Goal: Task Accomplishment & Management: Use online tool/utility

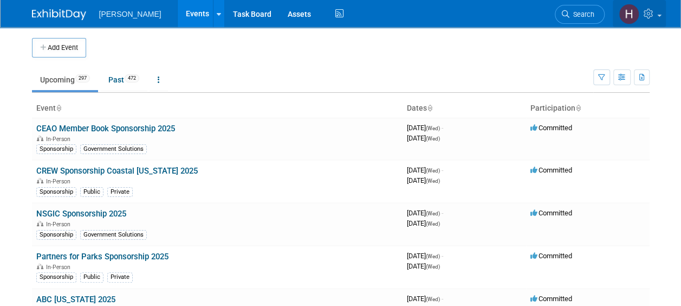
click at [648, 10] on icon at bounding box center [650, 14] width 12 height 10
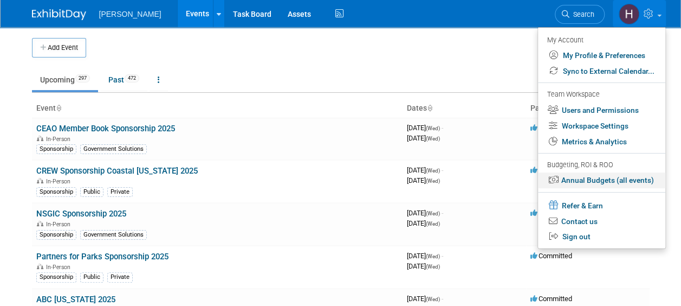
click at [608, 180] on link "Annual Budgets (all events)" at bounding box center [601, 180] width 127 height 16
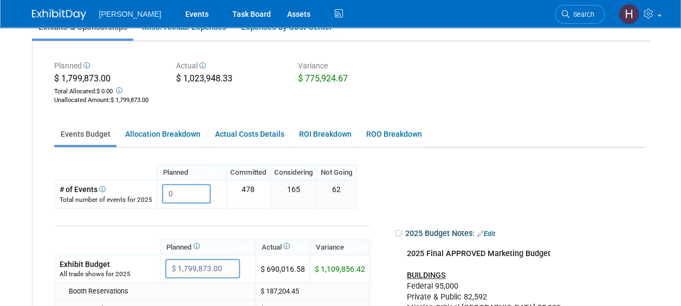
scroll to position [163, 0]
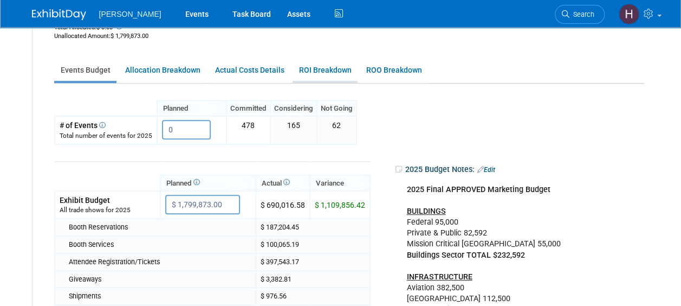
click at [314, 64] on link "ROI Breakdown" at bounding box center [325, 70] width 65 height 21
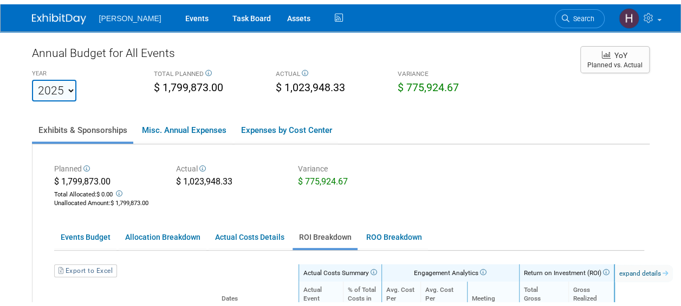
scroll to position [0, 0]
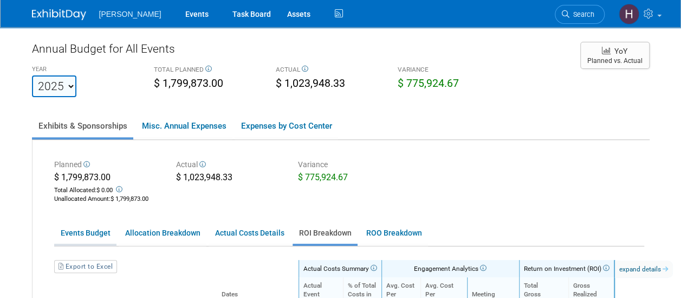
click at [95, 233] on link "Events Budget" at bounding box center [85, 232] width 62 height 21
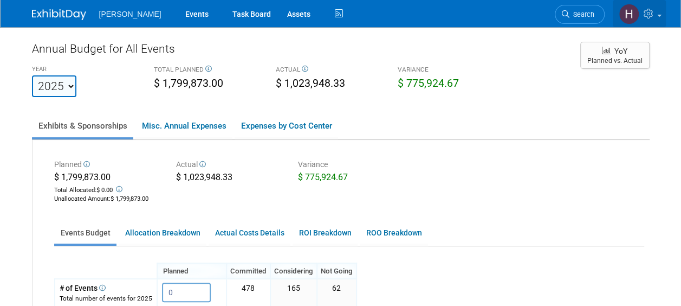
click at [651, 5] on link at bounding box center [639, 13] width 53 height 27
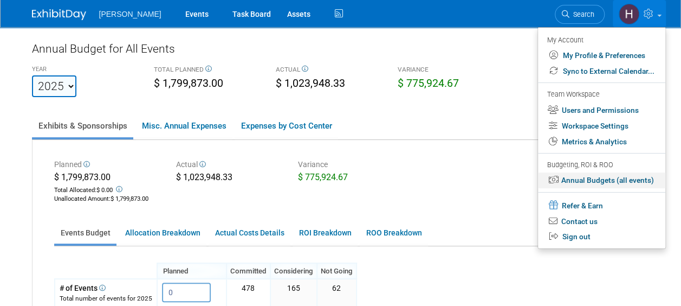
click at [604, 180] on link "Annual Budgets (all events)" at bounding box center [601, 180] width 127 height 16
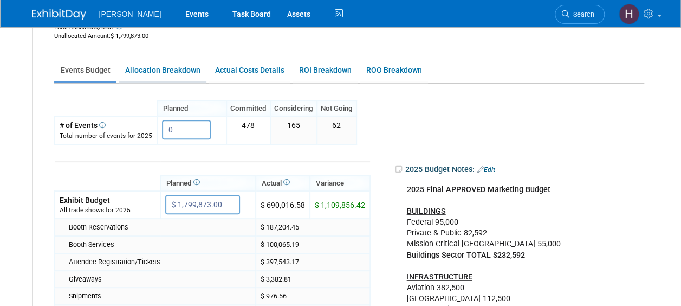
click at [177, 75] on link "Allocation Breakdown" at bounding box center [163, 70] width 88 height 21
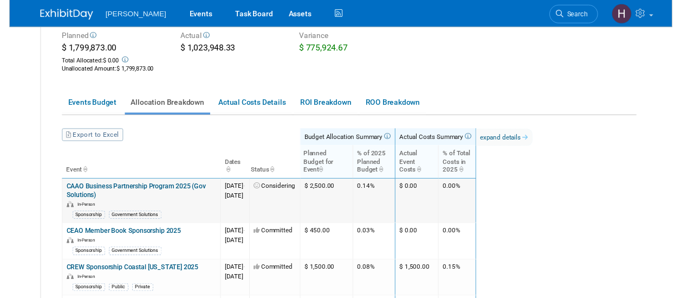
scroll to position [163, 0]
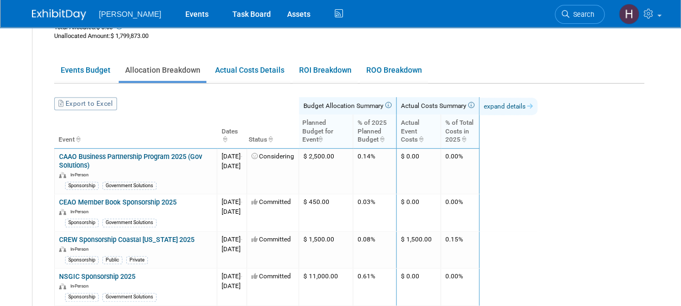
click at [533, 103] on icon at bounding box center [529, 106] width 7 height 7
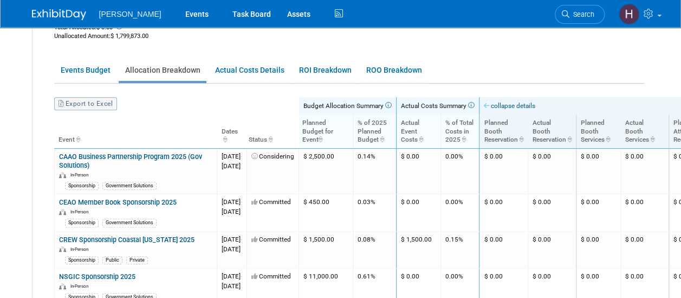
click at [111, 104] on link "Export to Excel" at bounding box center [85, 103] width 63 height 13
click at [263, 75] on link "Actual Costs Details" at bounding box center [250, 70] width 82 height 21
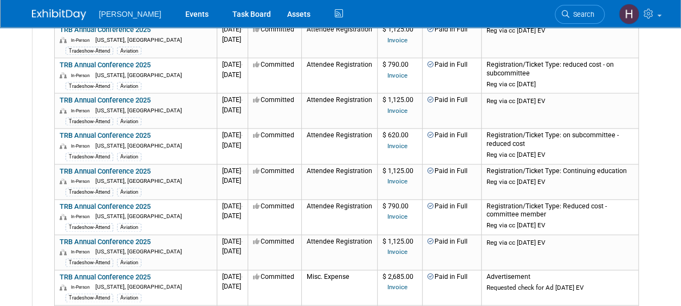
scroll to position [759, 0]
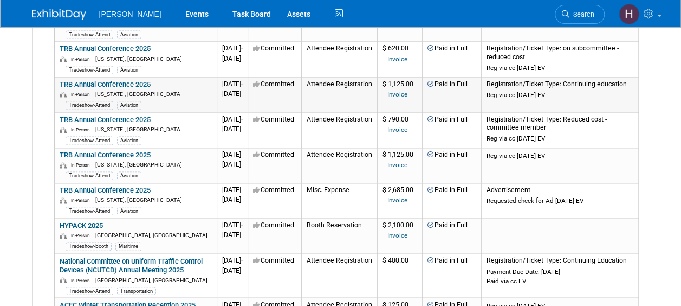
click at [348, 78] on td "Attendee Registration" at bounding box center [339, 94] width 76 height 35
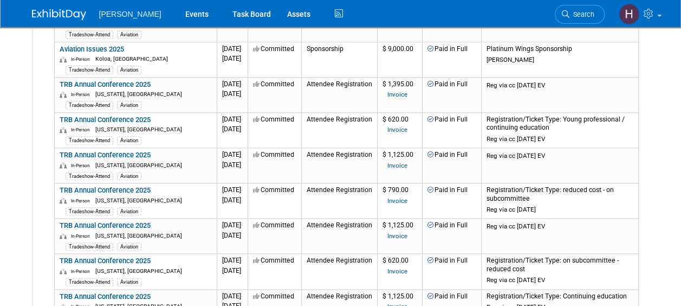
scroll to position [542, 0]
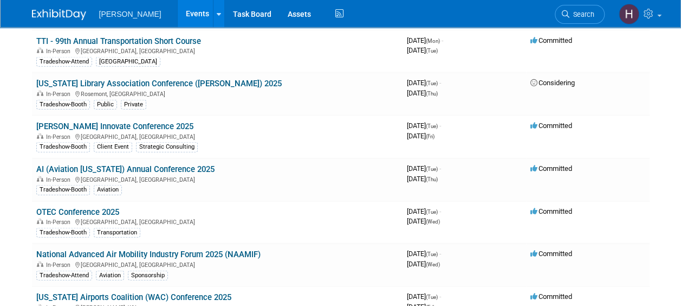
scroll to position [5311, 0]
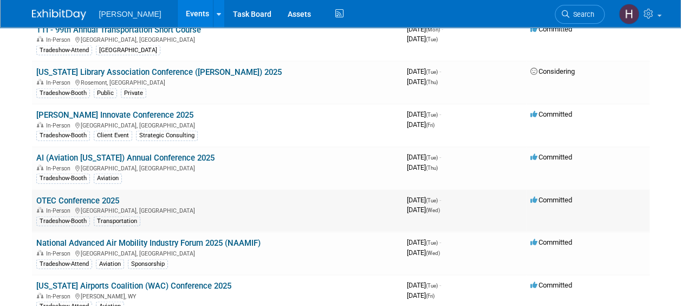
click at [77, 196] on link "OTEC Conference 2025" at bounding box center [77, 201] width 83 height 10
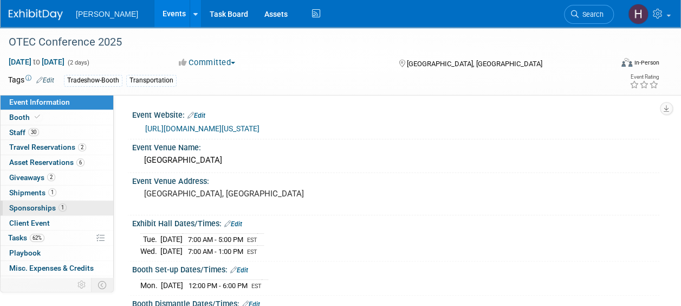
scroll to position [54, 0]
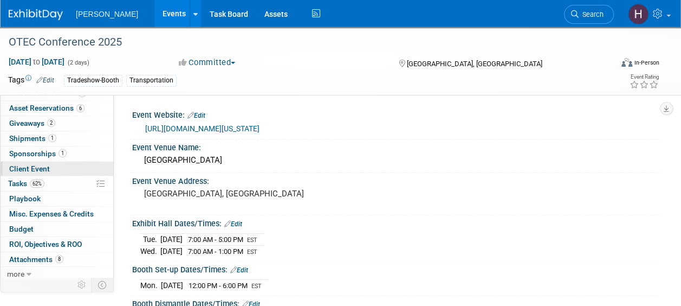
click at [31, 162] on link "Client Event" at bounding box center [57, 169] width 113 height 15
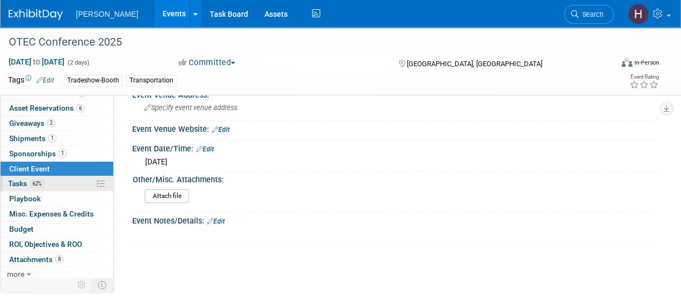
scroll to position [55, 0]
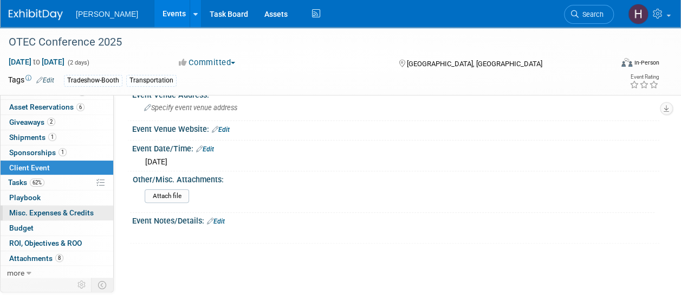
click at [68, 211] on span "Misc. Expenses & Credits 0" at bounding box center [51, 212] width 85 height 9
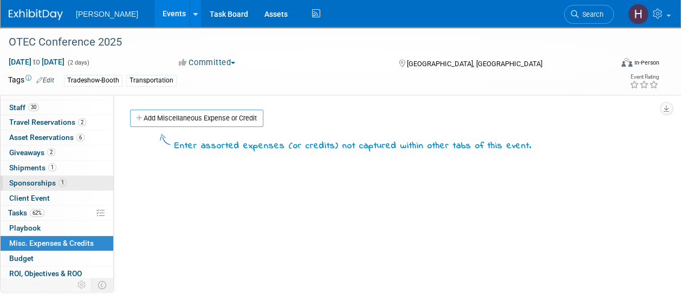
scroll to position [0, 0]
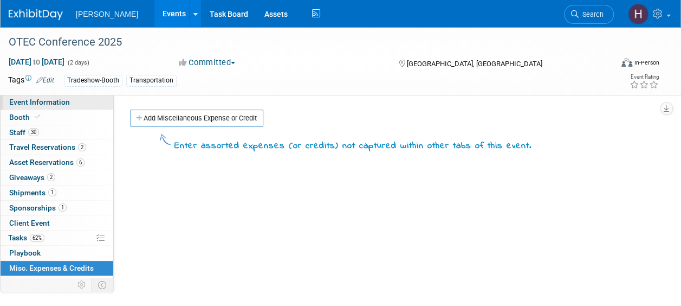
click at [25, 103] on span "Event Information" at bounding box center [39, 102] width 61 height 9
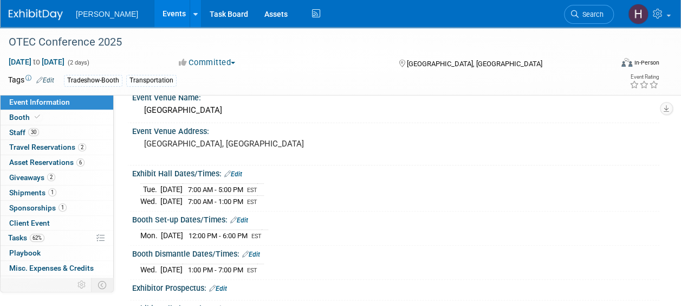
scroll to position [163, 0]
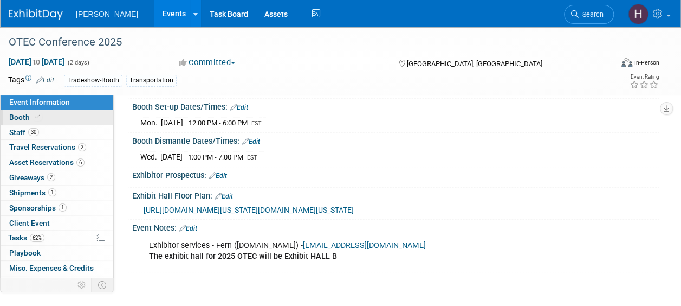
click at [29, 114] on span "Booth" at bounding box center [25, 117] width 33 height 9
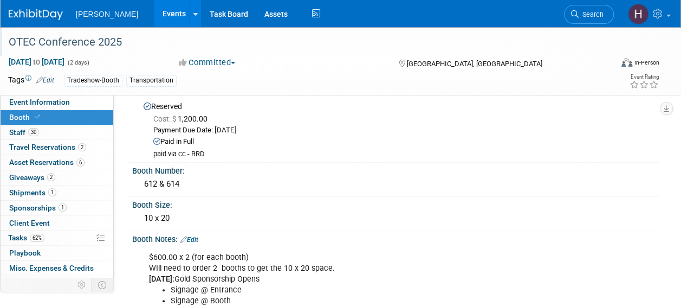
scroll to position [0, 0]
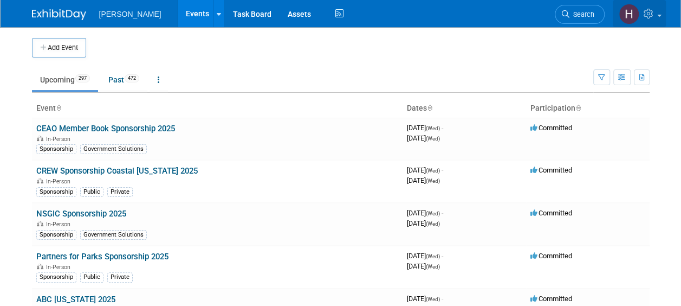
click at [646, 8] on link at bounding box center [639, 13] width 53 height 27
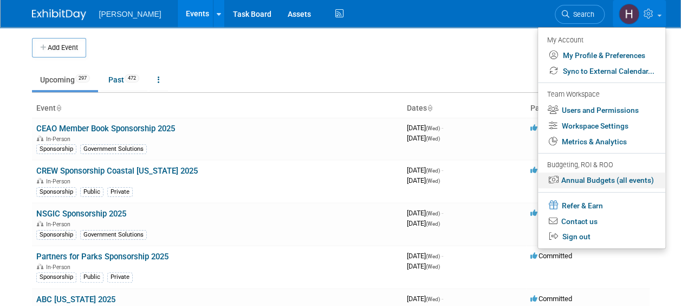
click at [587, 177] on link "Annual Budgets (all events)" at bounding box center [601, 180] width 127 height 16
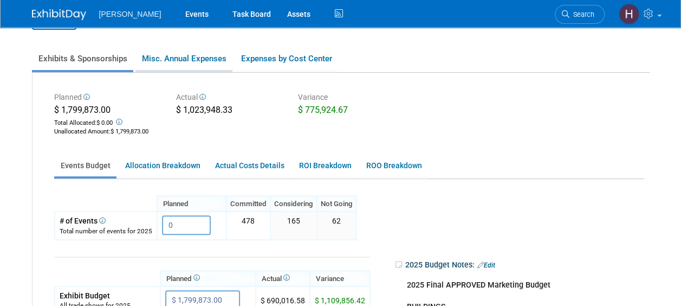
scroll to position [108, 0]
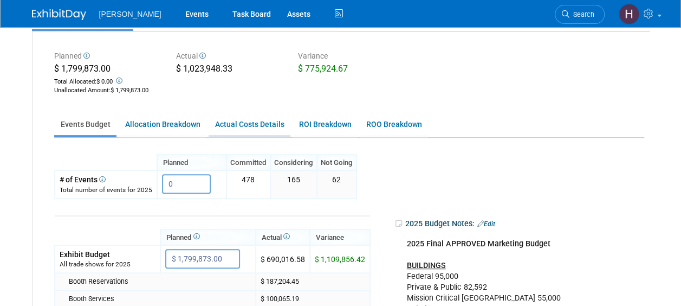
click at [253, 122] on link "Actual Costs Details" at bounding box center [250, 124] width 82 height 21
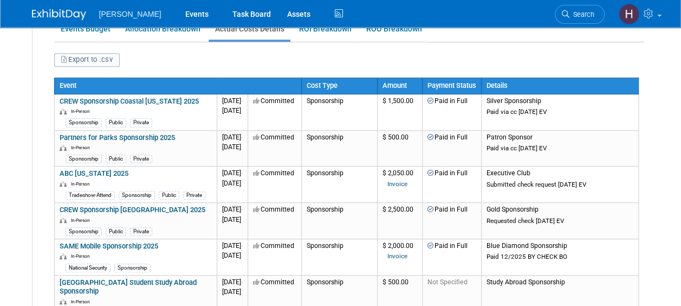
scroll to position [0, 0]
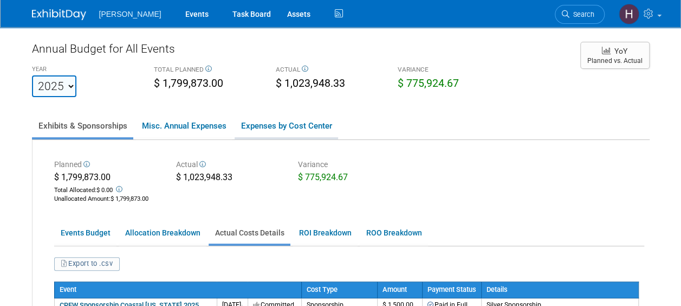
click at [298, 125] on link "Expenses by Cost Center" at bounding box center [287, 125] width 104 height 23
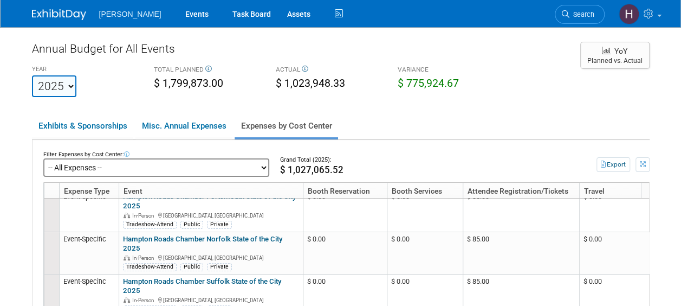
click at [239, 170] on select "-- All Expenses -- -- Cost Center Not Specified -- Advisory Services - Expenses…" at bounding box center [156, 167] width 226 height 18
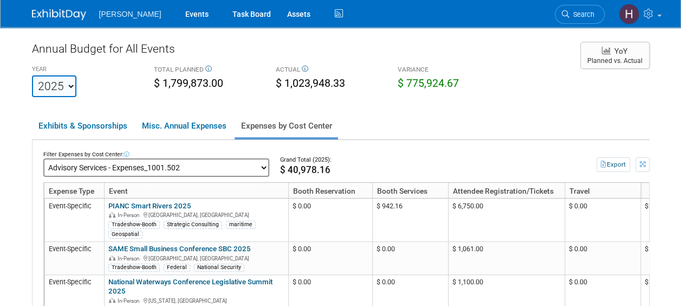
click at [239, 165] on select "-- All Expenses -- -- Cost Center Not Specified -- Advisory Services - Expenses…" at bounding box center [156, 167] width 226 height 18
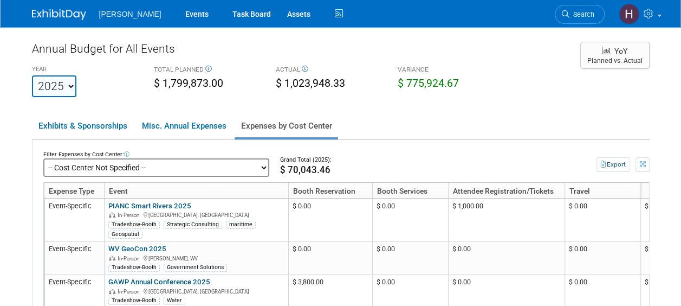
click at [243, 165] on select "-- All Expenses -- -- Cost Center Not Specified -- Advisory Services - Expenses…" at bounding box center [156, 167] width 226 height 18
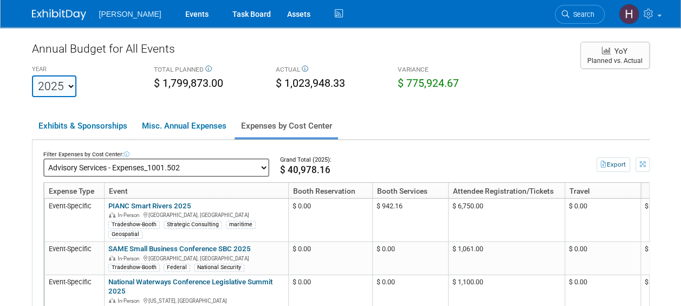
click at [237, 169] on select "-- All Expenses -- -- Cost Center Not Specified -- Advisory Services - Expenses…" at bounding box center [156, 167] width 226 height 18
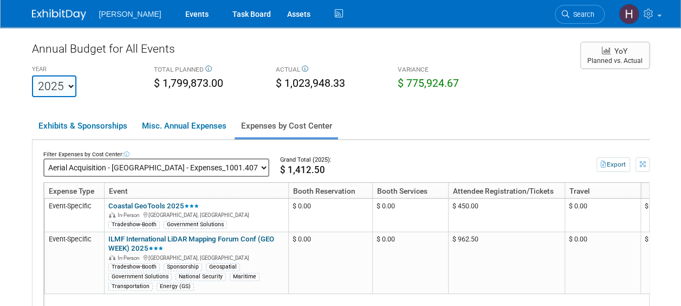
click at [244, 169] on select "-- All Expenses -- -- Cost Center Not Specified -- Advisory Services - Expenses…" at bounding box center [156, 167] width 226 height 18
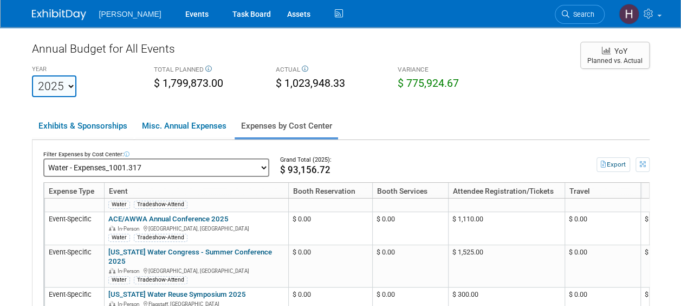
scroll to position [1668, 0]
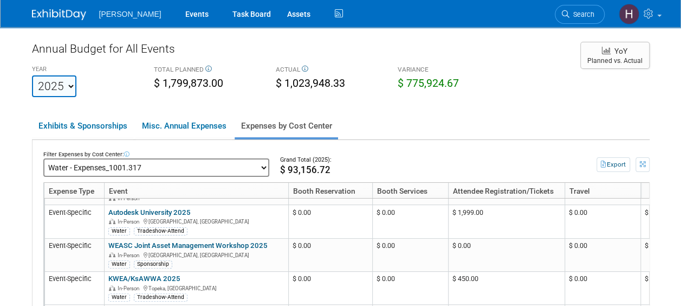
click at [238, 166] on select "-- All Expenses -- -- Cost Center Not Specified -- Advisory Services - Expenses…" at bounding box center [156, 167] width 226 height 18
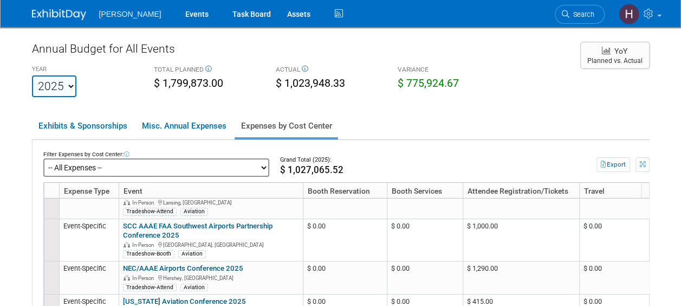
scroll to position [2276, 0]
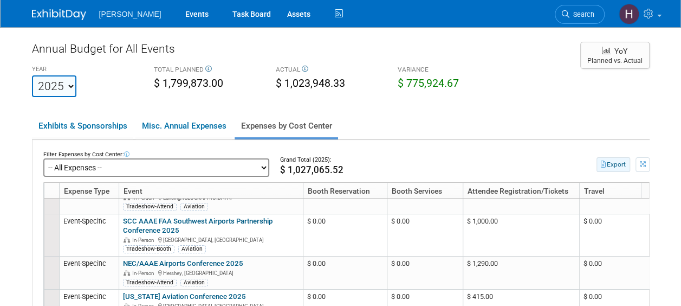
click at [609, 163] on button "Export" at bounding box center [614, 164] width 34 height 15
